Goal: Find specific page/section: Find specific page/section

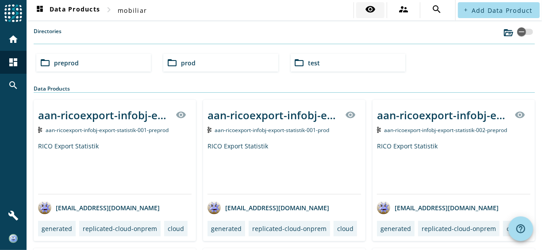
click at [366, 9] on mat-icon "visibility" at bounding box center [370, 9] width 11 height 11
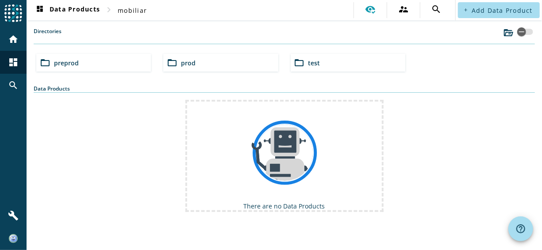
click at [85, 63] on div "folder_open preprod" at bounding box center [93, 63] width 115 height 18
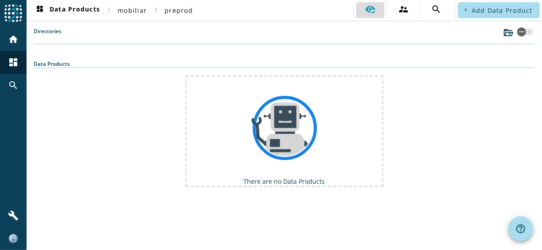
click at [371, 11] on icon at bounding box center [370, 9] width 11 height 11
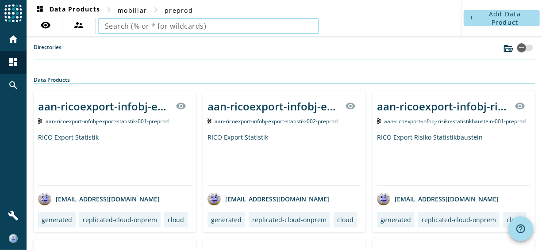
click at [164, 27] on input "text" at bounding box center [208, 26] width 207 height 11
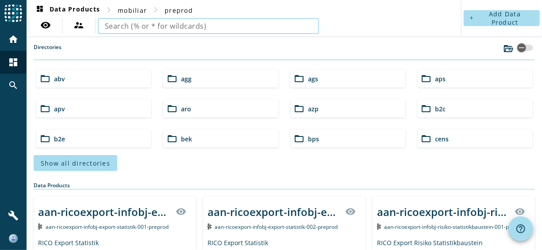
type input "uwn-pvfallverwaltung-process-correspondence-treated-"
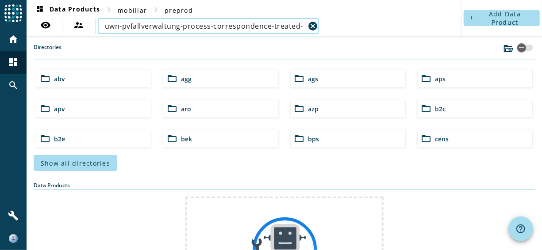
click at [158, 26] on input "uwn-pvfallverwaltung-process-correspondence-treated-" at bounding box center [205, 26] width 200 height 11
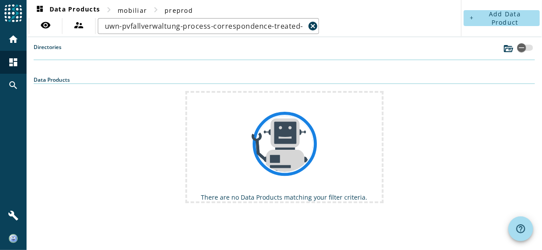
click at [400, 26] on nav "dashboard Data Products chevron_right mobiliar chevron_right preprod visibility…" at bounding box center [244, 18] width 434 height 36
click at [309, 26] on mat-icon "cancel" at bounding box center [312, 26] width 11 height 11
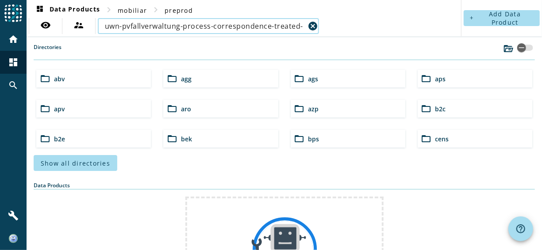
type input "uwn-pvfallverwaltung-process-correspondence-treated-"
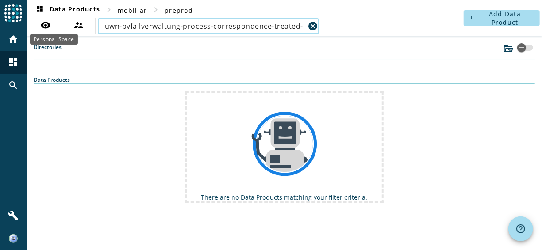
click at [17, 38] on mat-icon "home" at bounding box center [13, 39] width 11 height 11
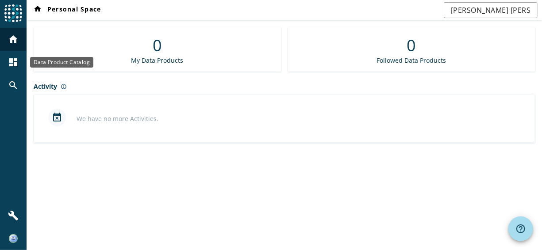
click at [12, 62] on mat-icon "dashboard" at bounding box center [13, 62] width 11 height 11
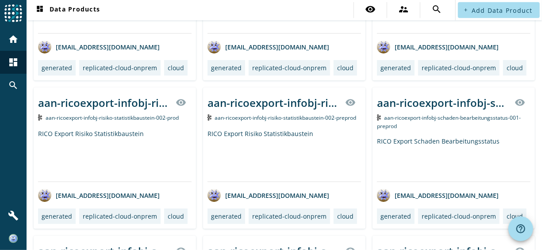
scroll to position [334, 0]
